Goal: Task Accomplishment & Management: Use online tool/utility

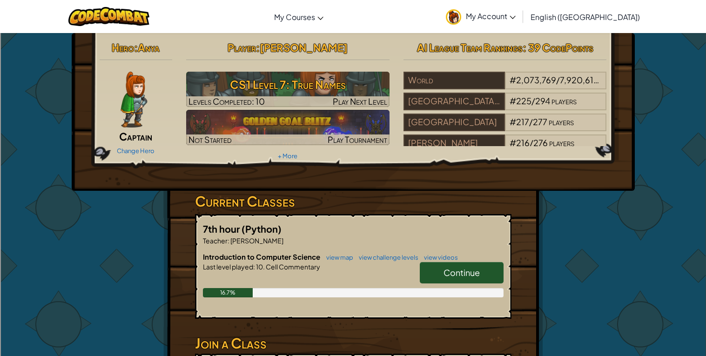
click at [413, 237] on p "Teacher : [PERSON_NAME]" at bounding box center [353, 240] width 301 height 9
click at [406, 217] on div "7th hour (Python) Teacher : [PERSON_NAME] Introduction to Computer Science view…" at bounding box center [353, 266] width 317 height 105
click at [470, 267] on span "Continue" at bounding box center [462, 272] width 36 height 11
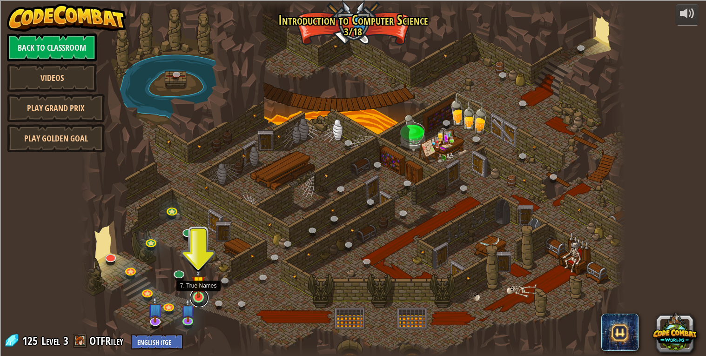
click at [199, 301] on link at bounding box center [199, 298] width 19 height 19
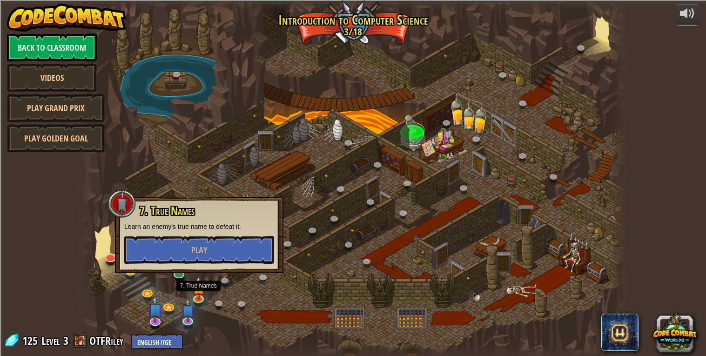
click at [276, 331] on div at bounding box center [353, 178] width 545 height 356
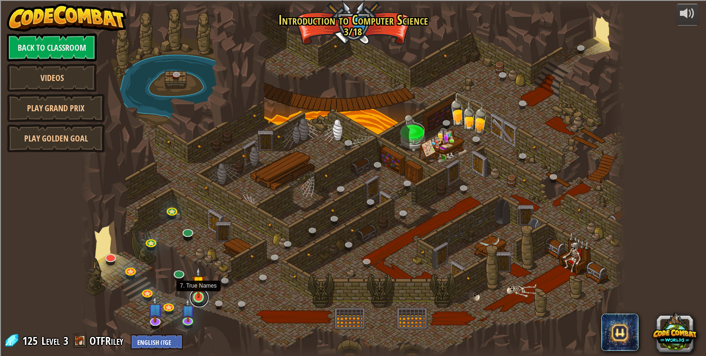
click at [196, 298] on link at bounding box center [199, 298] width 19 height 19
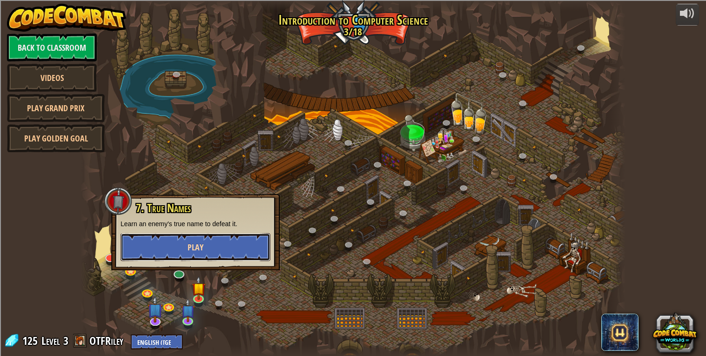
click at [200, 248] on span "Play" at bounding box center [196, 248] width 16 height 12
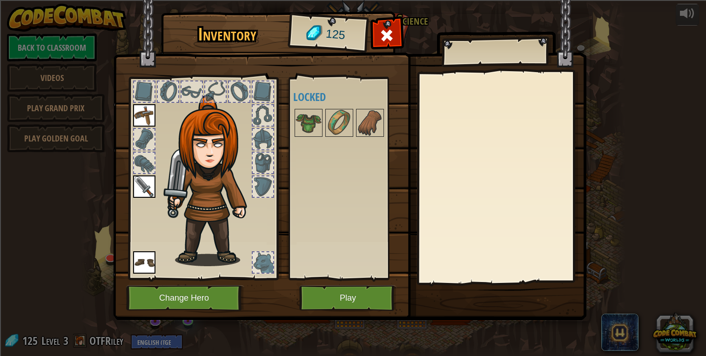
click at [341, 312] on img at bounding box center [350, 151] width 474 height 338
click at [338, 304] on button "Play" at bounding box center [347, 298] width 97 height 26
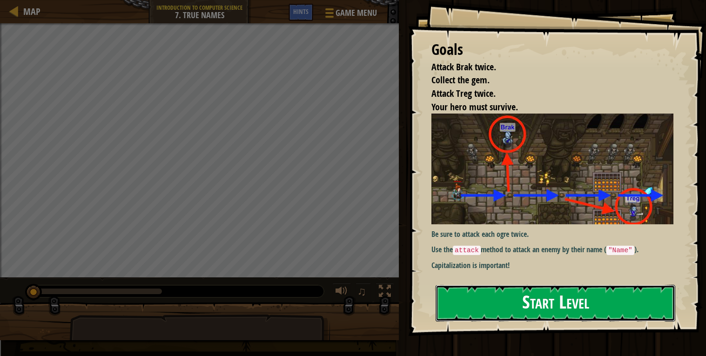
click at [578, 300] on button "Start Level" at bounding box center [556, 303] width 240 height 37
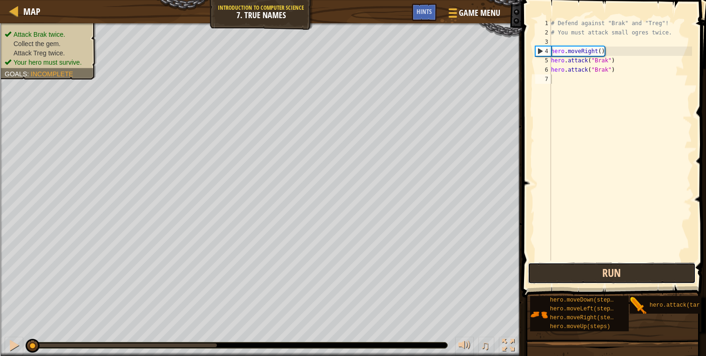
click at [572, 277] on button "Run" at bounding box center [612, 273] width 168 height 21
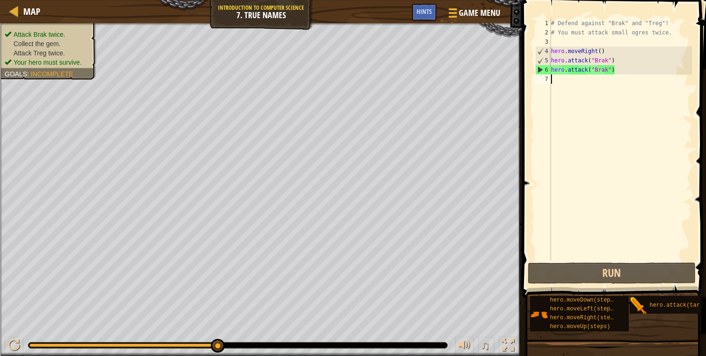
type textarea "h"
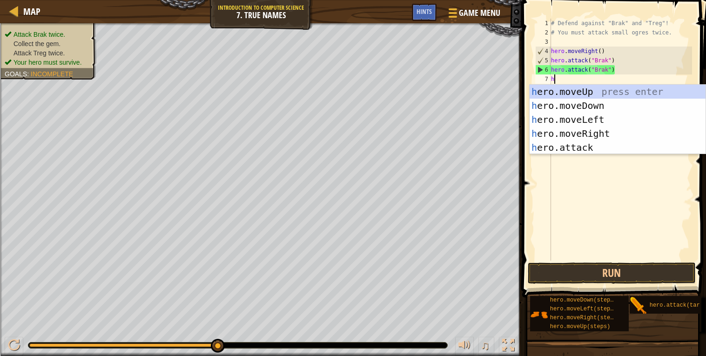
scroll to position [4, 0]
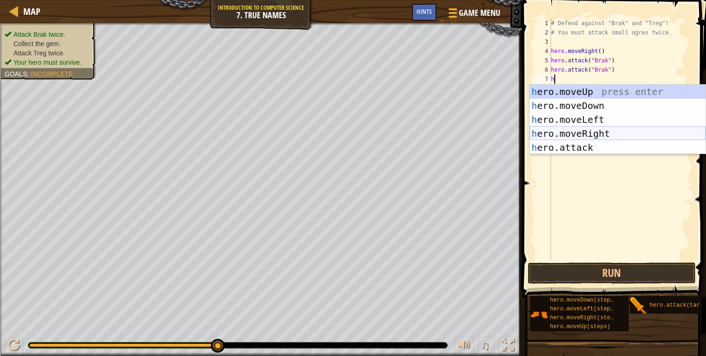
click at [598, 134] on div "h ero.moveUp press enter h ero.moveDown press enter h ero.moveLeft press enter …" at bounding box center [618, 134] width 176 height 98
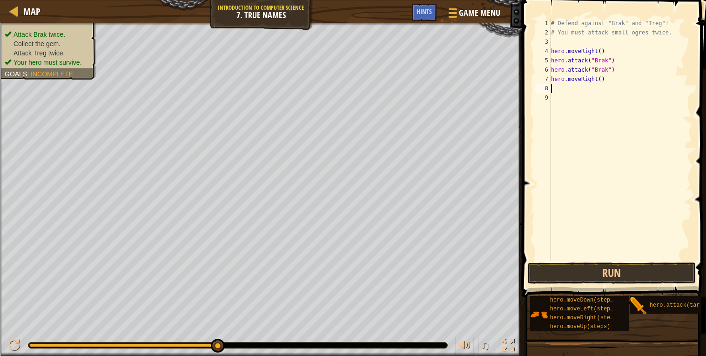
click at [598, 134] on div "# Defend against "Brak" and "Treg"! # You must attack small ogres twice. hero .…" at bounding box center [620, 149] width 143 height 261
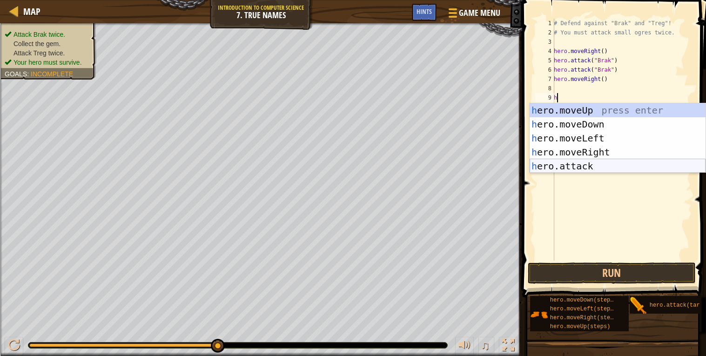
click at [561, 167] on div "h ero.moveUp press enter h ero.moveDown press enter h ero.moveLeft press enter …" at bounding box center [618, 152] width 176 height 98
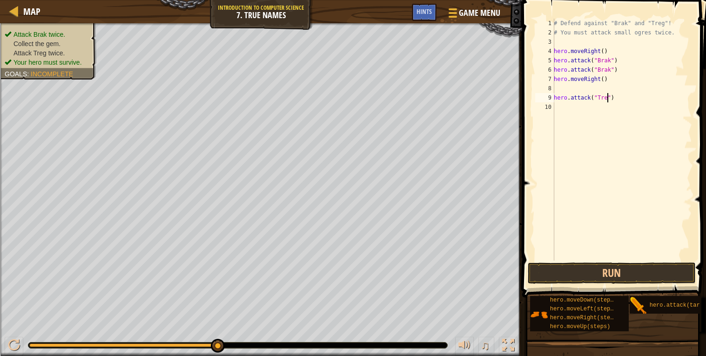
type textarea "hero.attack("Treg")"
click at [555, 97] on div "# Defend against "Brak" and "Treg"! # You must attack small ogres twice. hero .…" at bounding box center [622, 149] width 140 height 261
click at [555, 98] on div "# Defend against "Brak" and "Treg"! # You must attack small ogres twice. hero .…" at bounding box center [620, 149] width 143 height 261
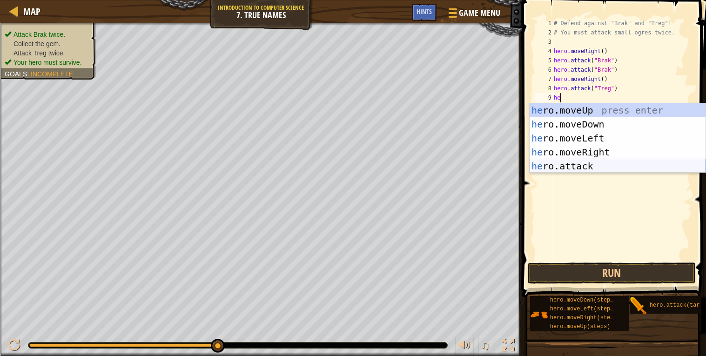
click at [597, 168] on div "he ro.moveUp press enter he ro.moveDown press enter he ro.moveLeft press enter …" at bounding box center [618, 152] width 176 height 98
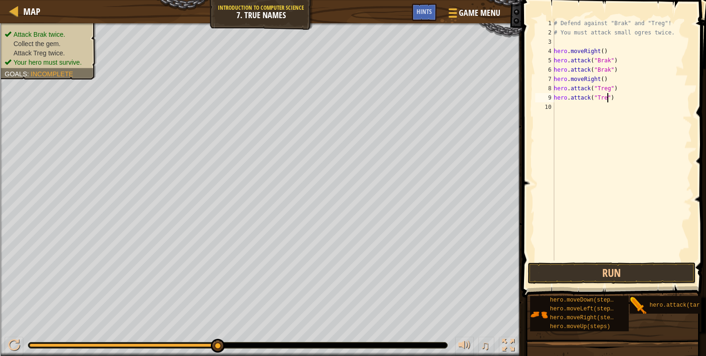
scroll to position [4, 4]
type textarea "hero.attack("Treg")"
click at [641, 268] on button "Run" at bounding box center [612, 273] width 168 height 21
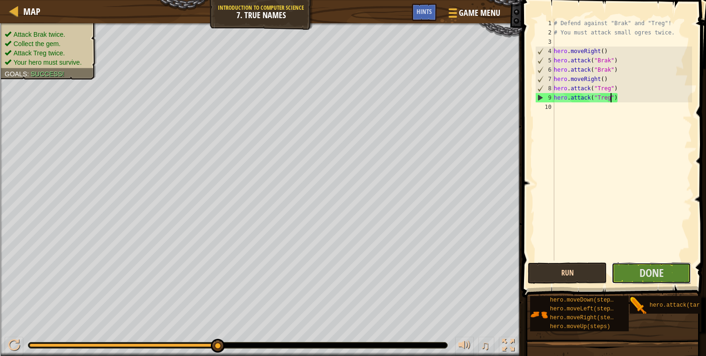
click at [641, 268] on span "Done" at bounding box center [652, 272] width 24 height 15
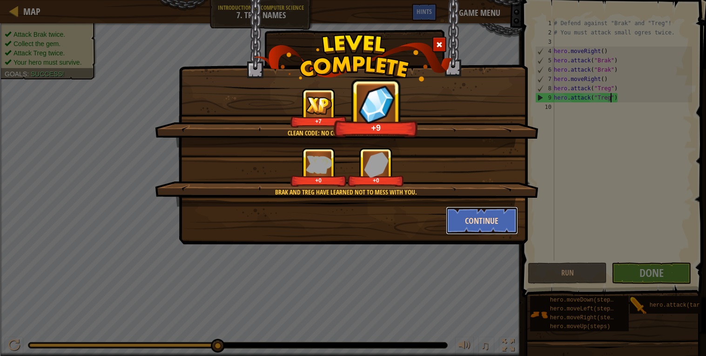
click at [485, 230] on button "Continue" at bounding box center [482, 221] width 72 height 28
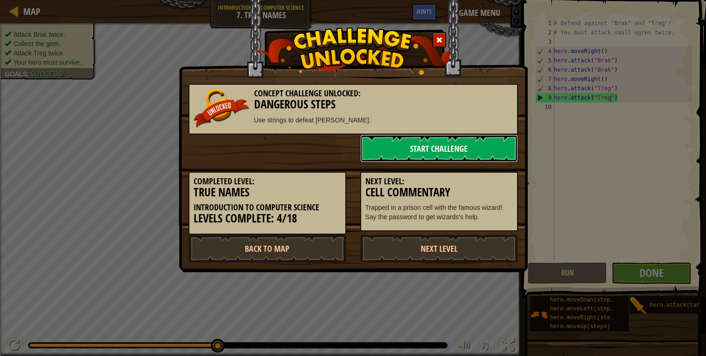
click at [497, 141] on link "Start Challenge" at bounding box center [439, 149] width 158 height 28
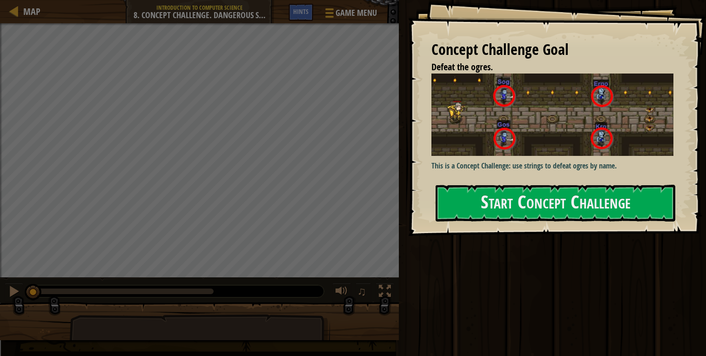
click at [497, 141] on img at bounding box center [553, 115] width 242 height 82
click at [603, 209] on button "Start Concept Challenge" at bounding box center [556, 203] width 240 height 37
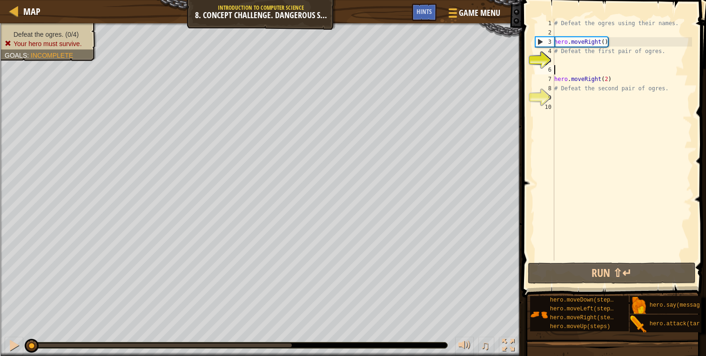
type textarea "hero.moveRight(2)"
